Goal: Navigation & Orientation: Find specific page/section

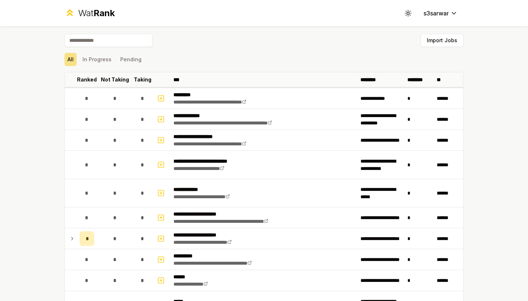
scroll to position [456, 0]
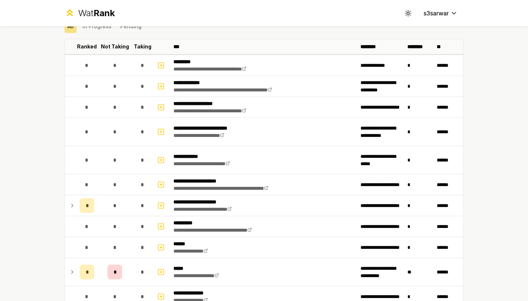
scroll to position [74, 0]
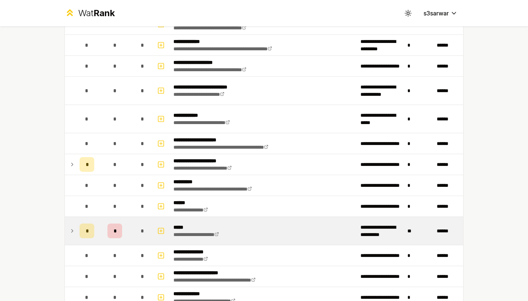
click at [72, 232] on icon at bounding box center [71, 230] width 1 height 3
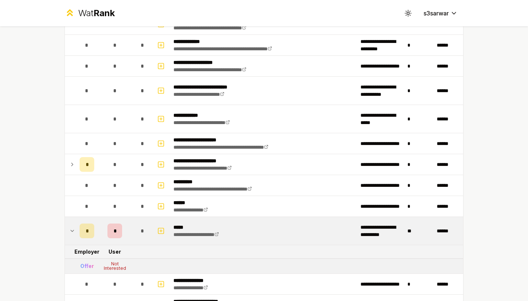
click at [72, 231] on icon at bounding box center [72, 230] width 3 height 1
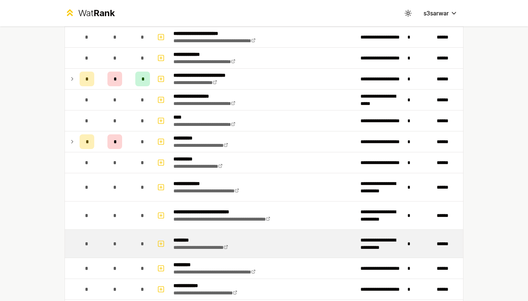
scroll to position [0, 0]
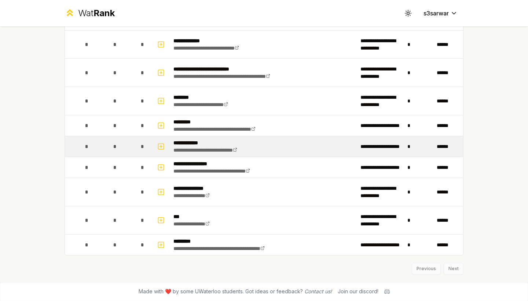
scroll to position [456, 0]
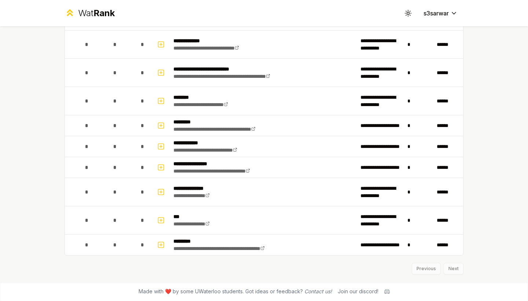
click at [387, 291] on icon at bounding box center [386, 291] width 5 height 4
click at [386, 290] on icon at bounding box center [386, 291] width 5 height 4
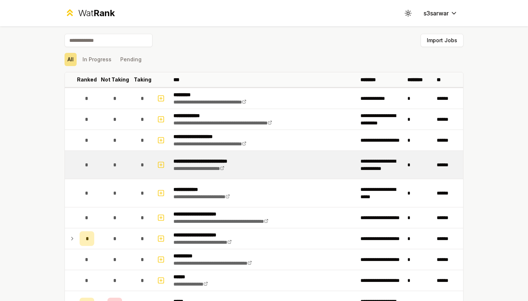
scroll to position [60, 0]
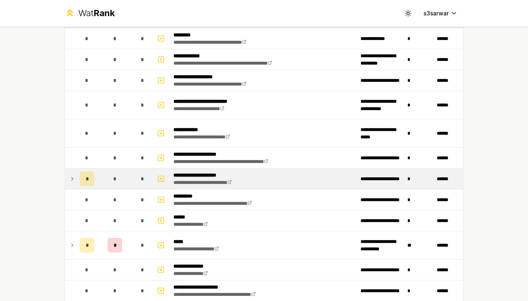
click at [74, 178] on icon at bounding box center [72, 178] width 6 height 9
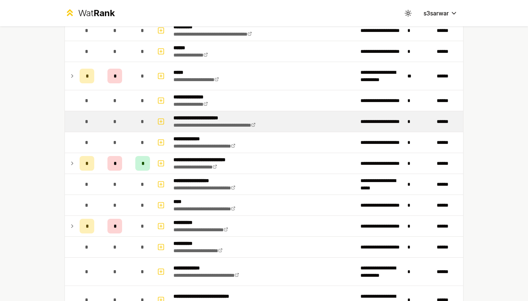
scroll to position [272, 0]
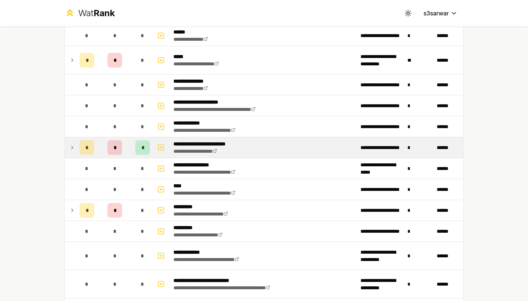
click at [84, 143] on div "*" at bounding box center [87, 147] width 15 height 15
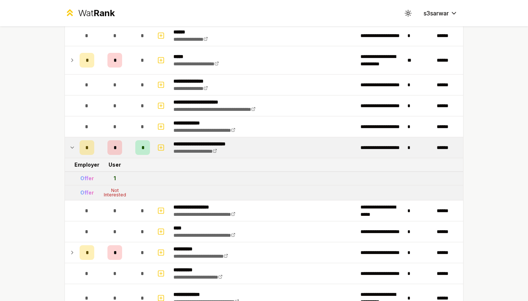
click at [76, 147] on td at bounding box center [71, 147] width 12 height 21
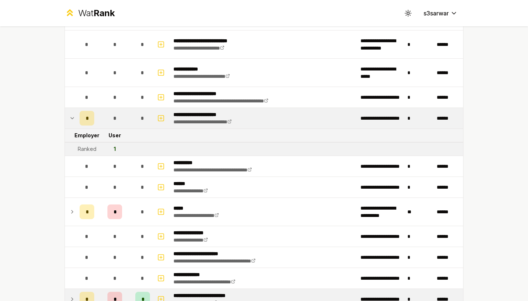
scroll to position [117, 0]
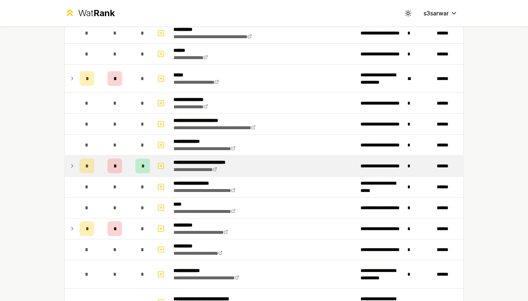
scroll to position [274, 0]
